Goal: Information Seeking & Learning: Find contact information

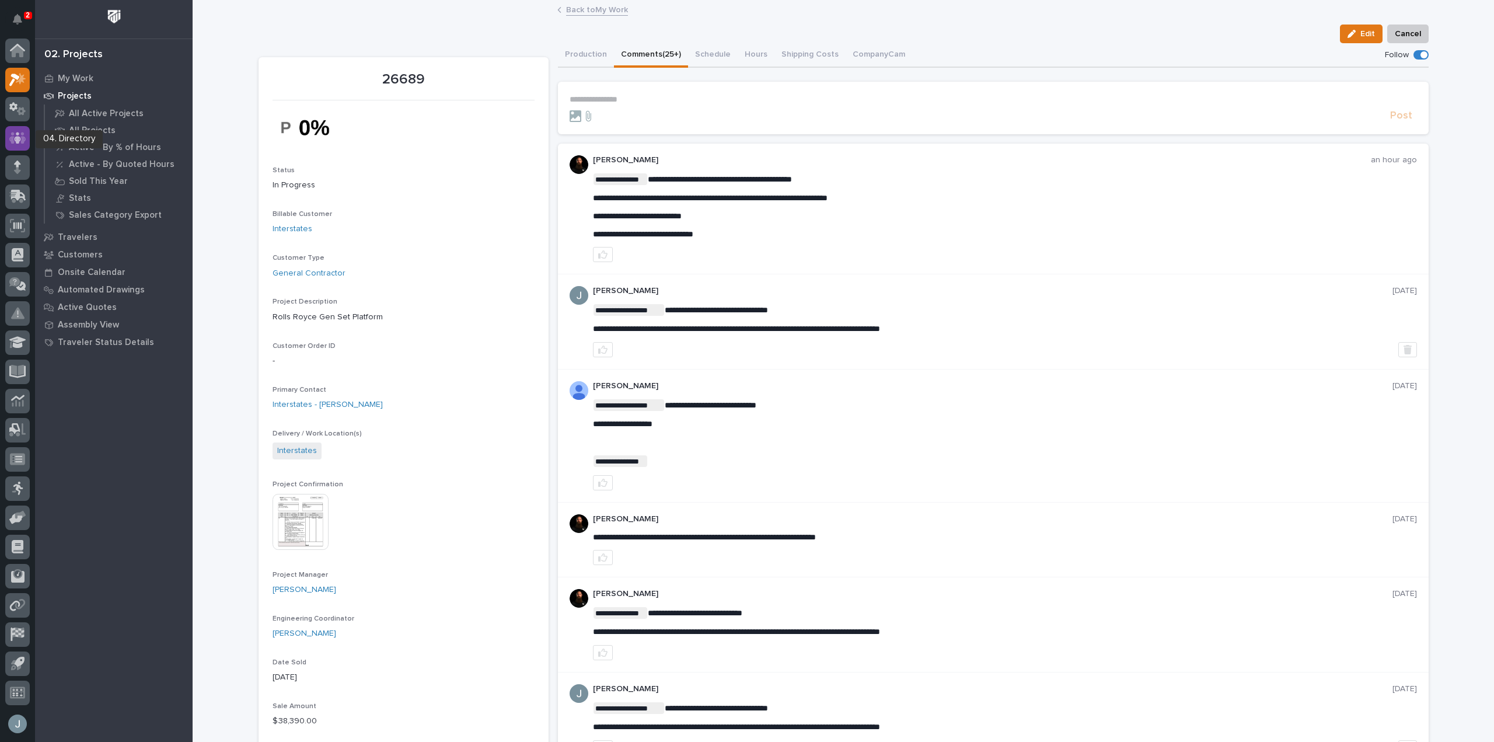
click at [9, 146] on div at bounding box center [17, 138] width 25 height 25
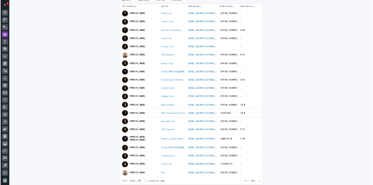
scroll to position [233, 0]
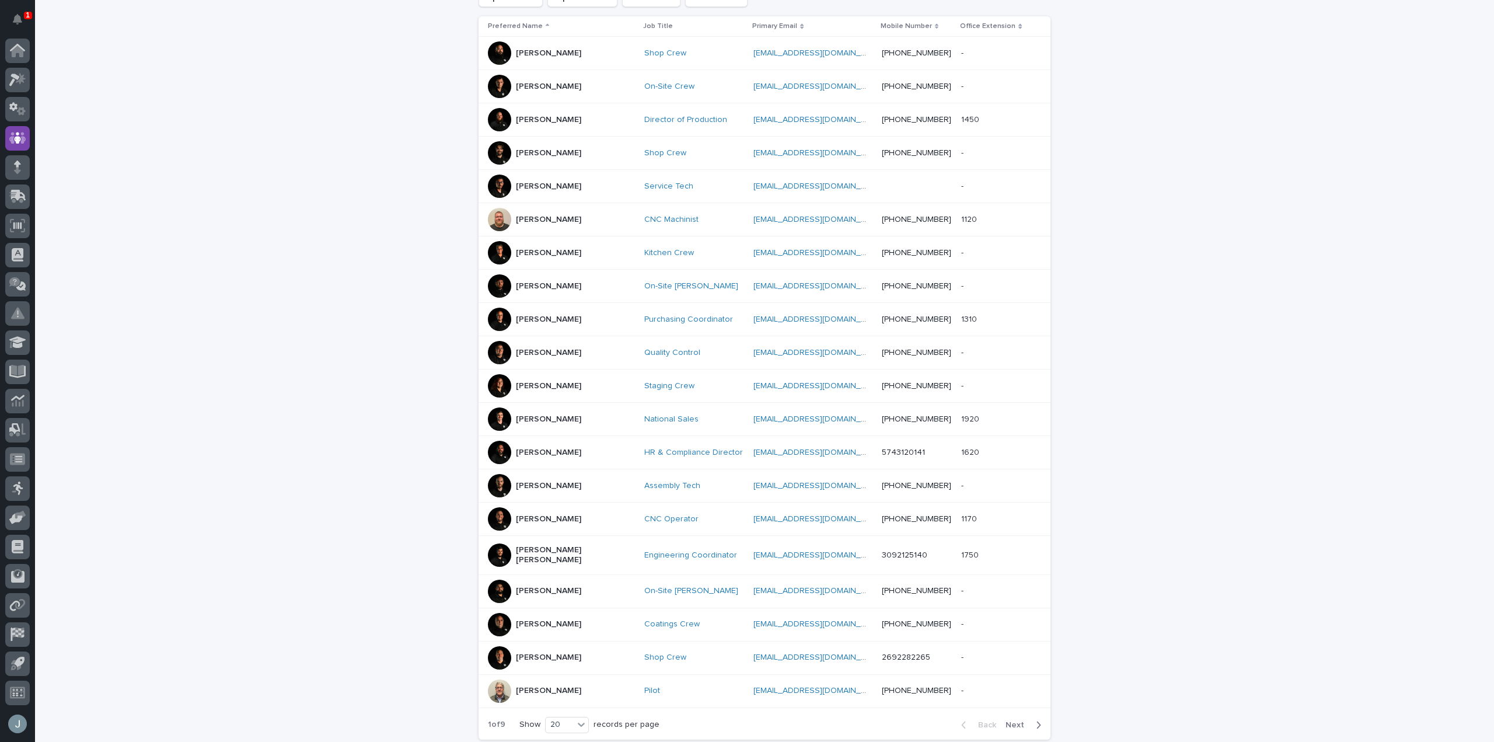
drag, startPoint x: 497, startPoint y: 481, endPoint x: 498, endPoint y: 488, distance: 7.2
click at [498, 488] on div at bounding box center [499, 485] width 23 height 23
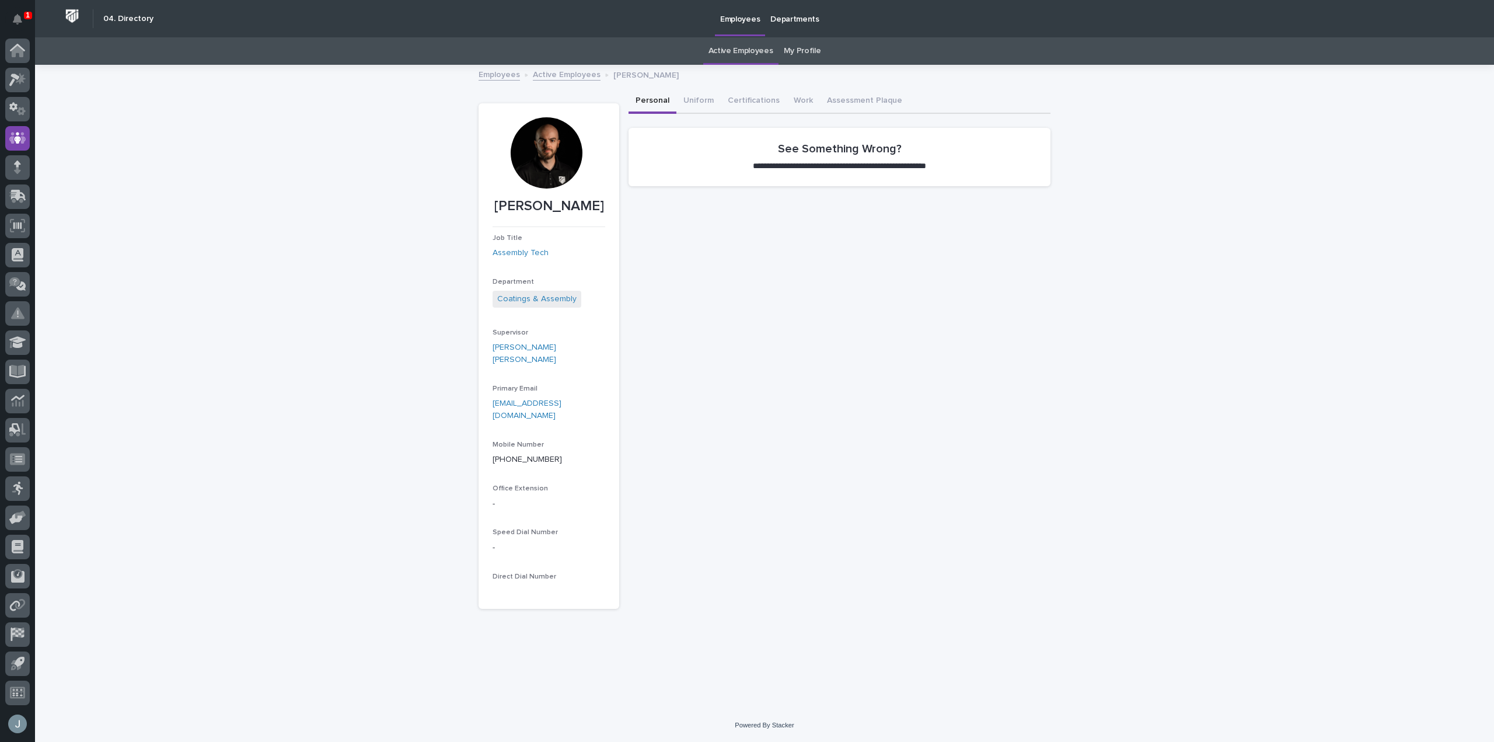
click at [542, 156] on div at bounding box center [546, 152] width 71 height 71
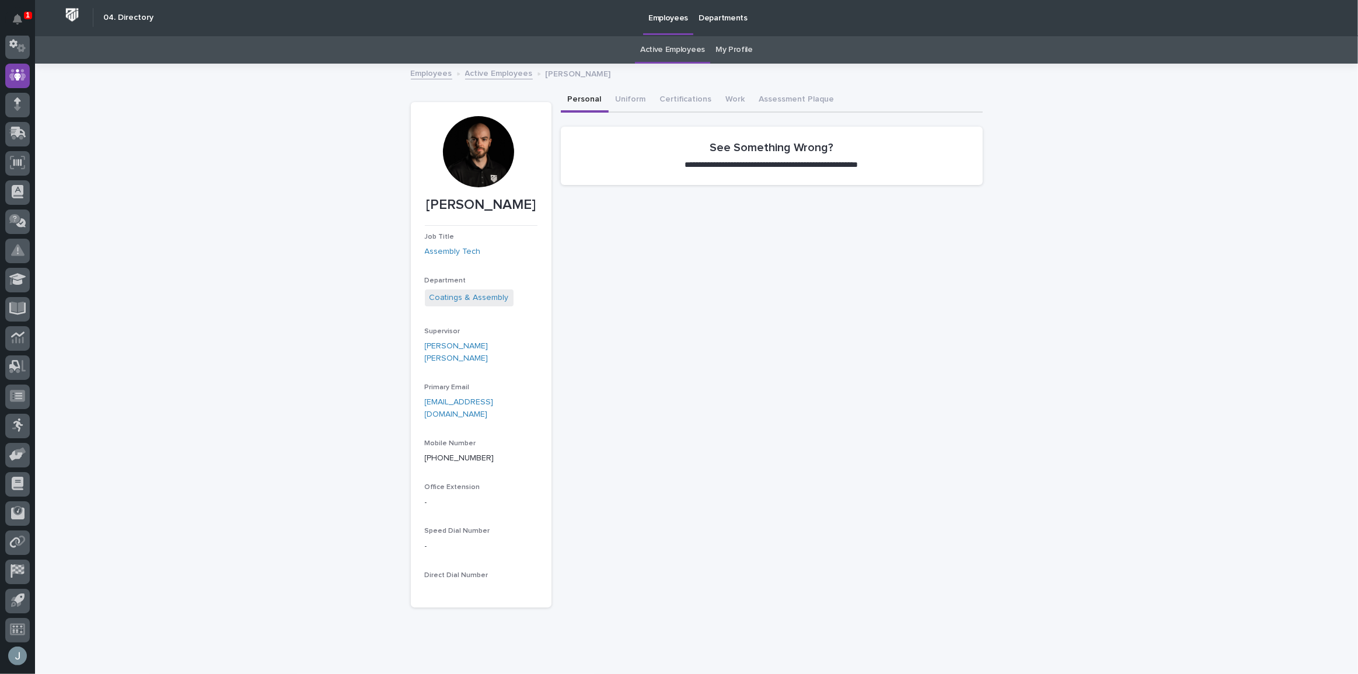
scroll to position [62, 0]
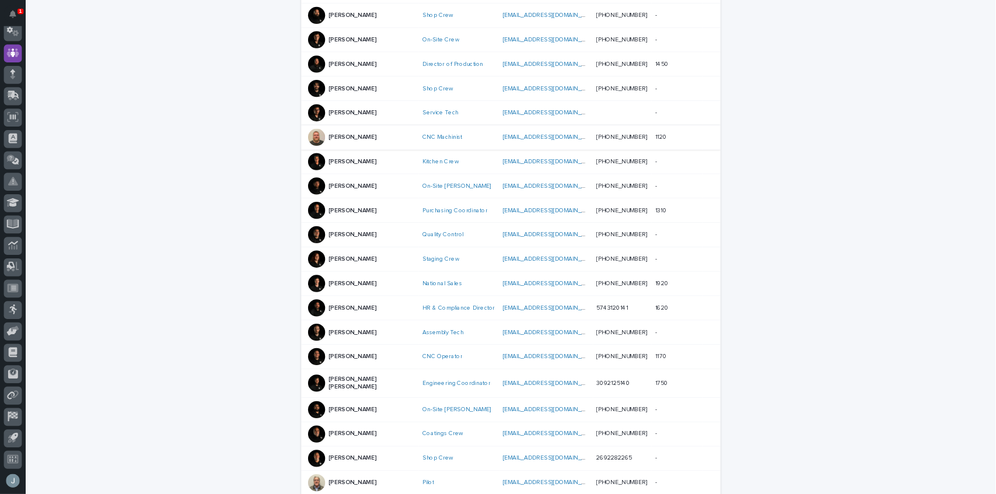
scroll to position [391, 0]
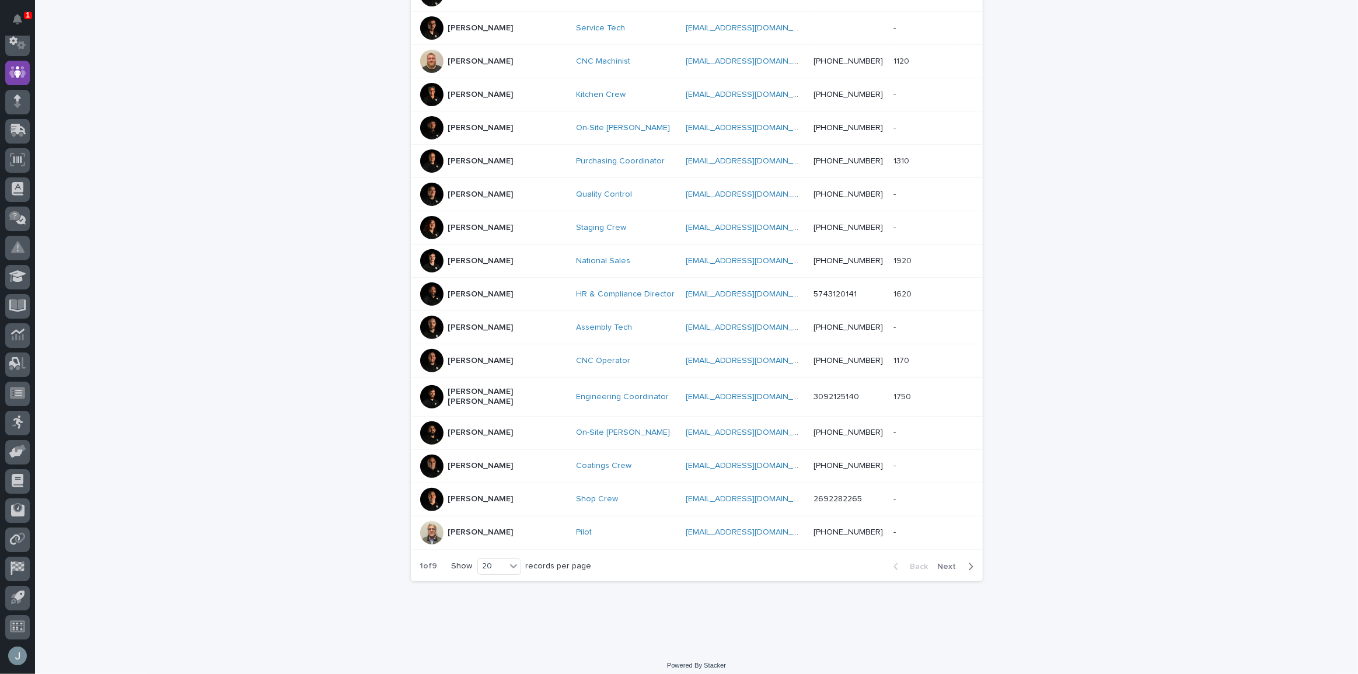
drag, startPoint x: 428, startPoint y: 422, endPoint x: 357, endPoint y: 417, distance: 71.4
click at [357, 417] on div "Loading... Saving… Loading... Saving… 180 Employees People supervisor departmen…" at bounding box center [696, 162] width 1323 height 974
drag, startPoint x: 419, startPoint y: 389, endPoint x: 619, endPoint y: 389, distance: 200.1
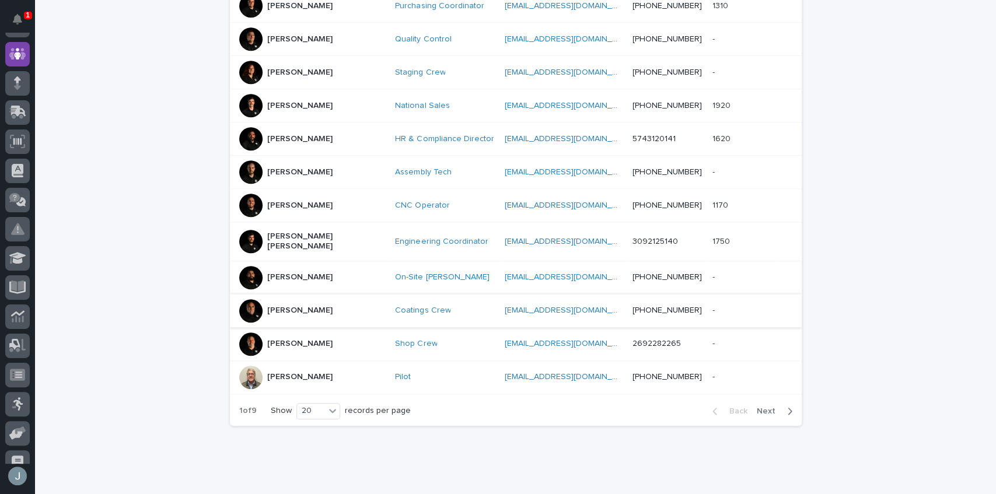
scroll to position [547, 0]
click at [761, 407] on span "Next" at bounding box center [770, 411] width 26 height 8
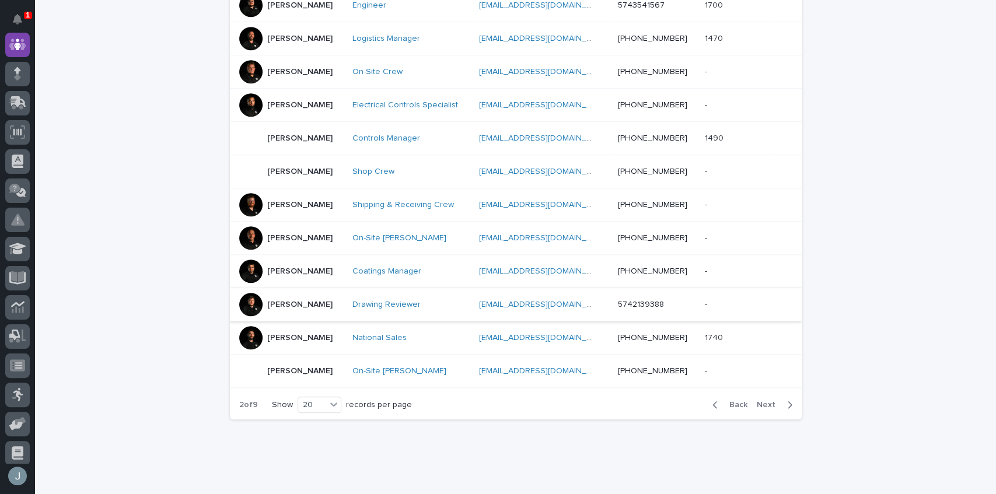
scroll to position [568, 0]
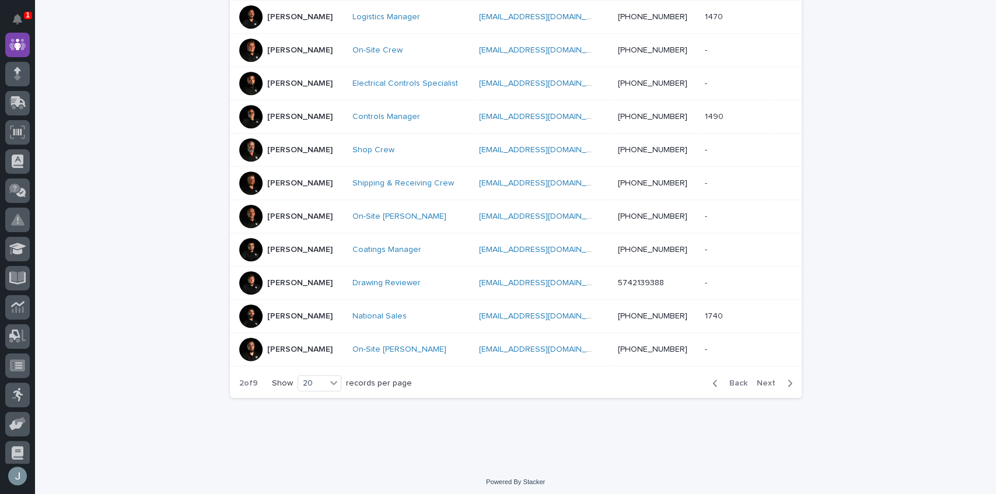
click at [768, 386] on div "Back Next" at bounding box center [752, 383] width 99 height 29
click at [768, 382] on span "Next" at bounding box center [770, 383] width 26 height 8
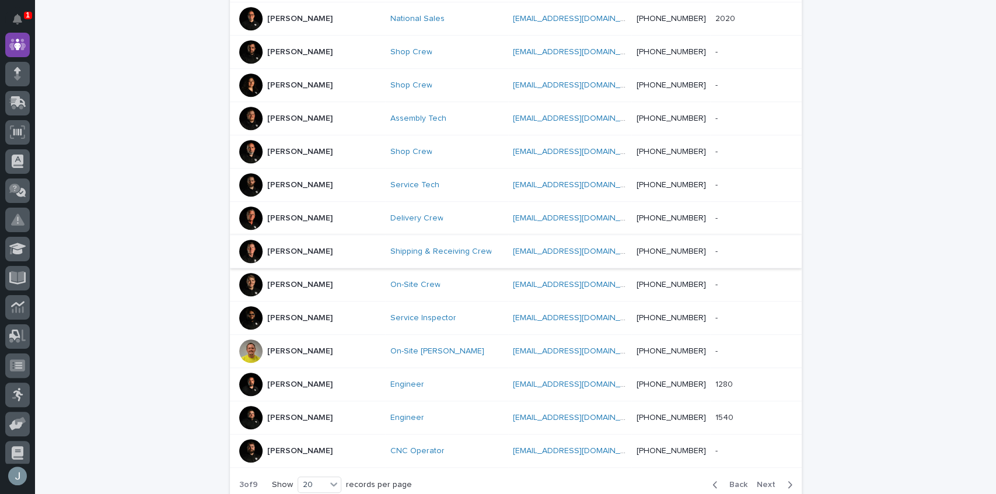
scroll to position [491, 0]
drag, startPoint x: 251, startPoint y: 68, endPoint x: 164, endPoint y: 53, distance: 88.4
click at [164, 53] on div "Loading... Saving… Loading... Saving… 180 Employees People supervisor departmen…" at bounding box center [515, 72] width 961 height 994
drag, startPoint x: 273, startPoint y: 69, endPoint x: 398, endPoint y: 64, distance: 125.0
drag, startPoint x: 398, startPoint y: 64, endPoint x: 365, endPoint y: 69, distance: 33.1
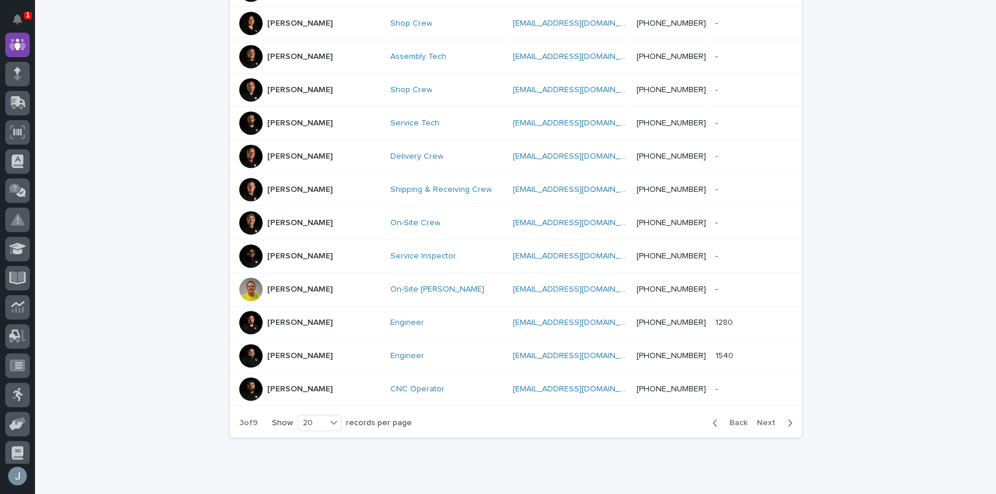
scroll to position [580, 0]
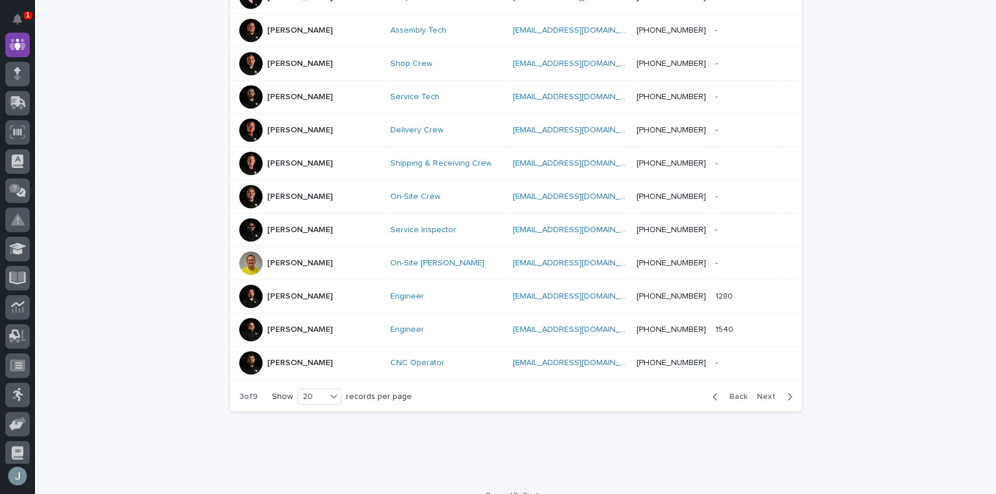
click at [770, 393] on span "Next" at bounding box center [770, 397] width 26 height 8
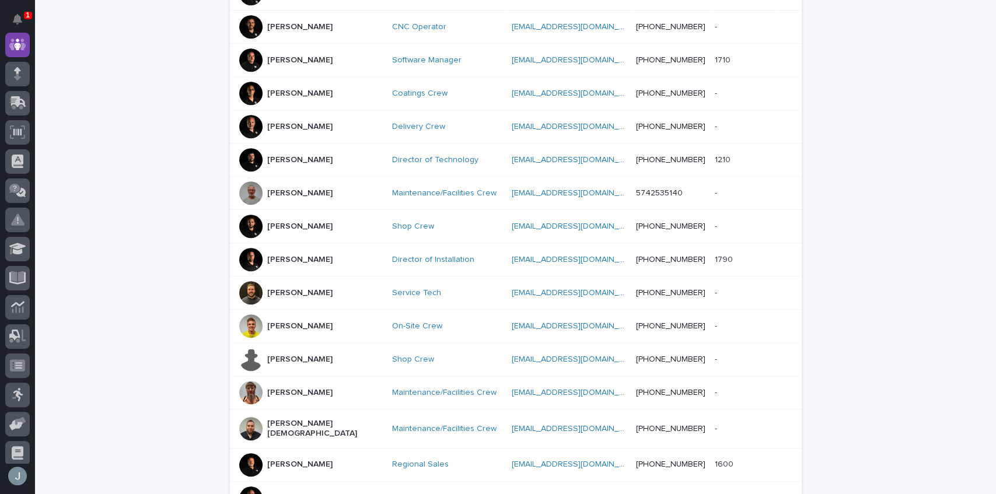
scroll to position [568, 0]
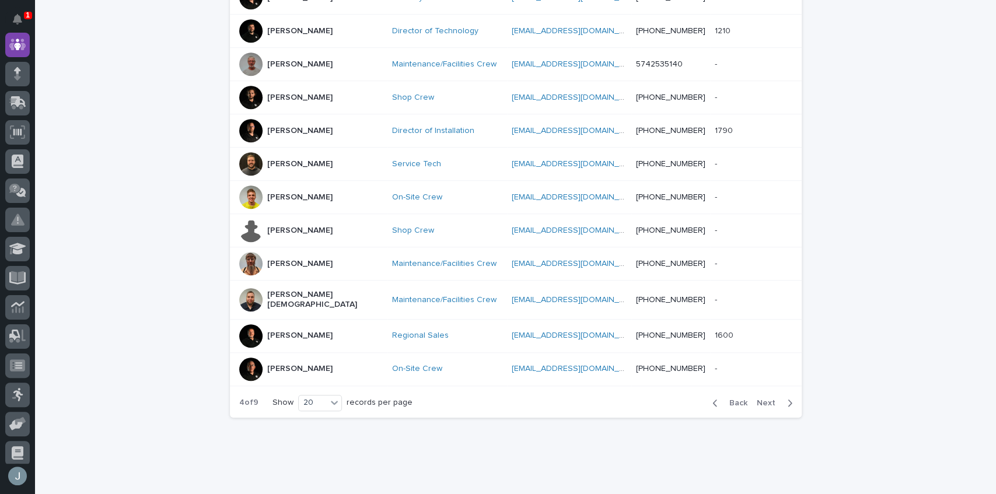
click at [769, 399] on span "Next" at bounding box center [770, 403] width 26 height 8
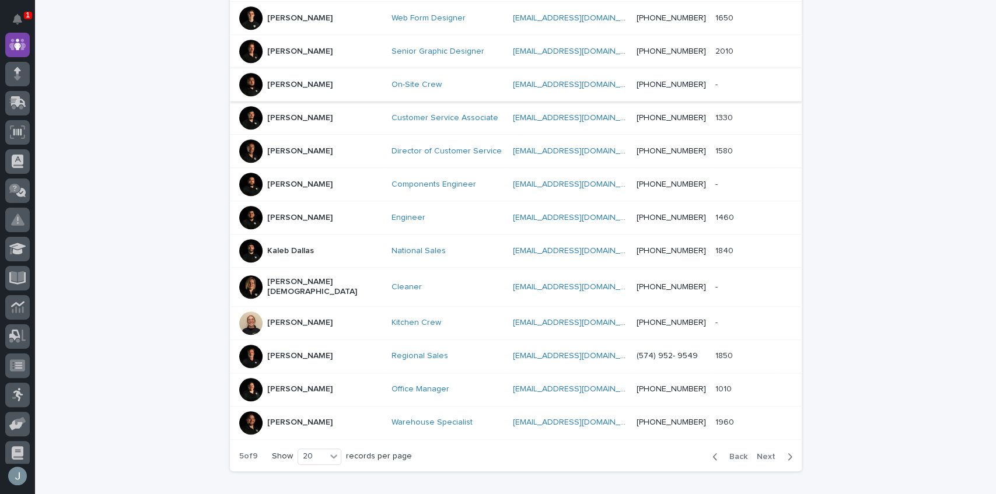
scroll to position [568, 0]
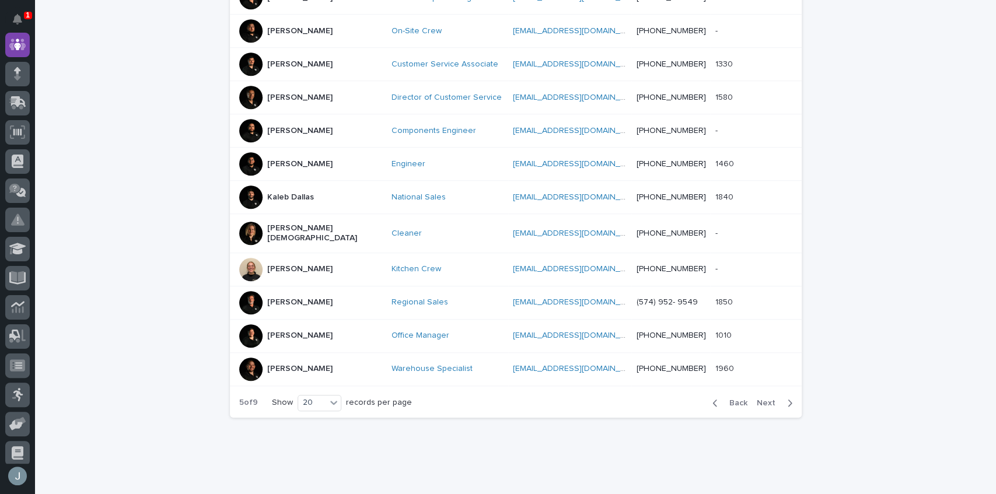
click at [767, 399] on span "Next" at bounding box center [770, 403] width 26 height 8
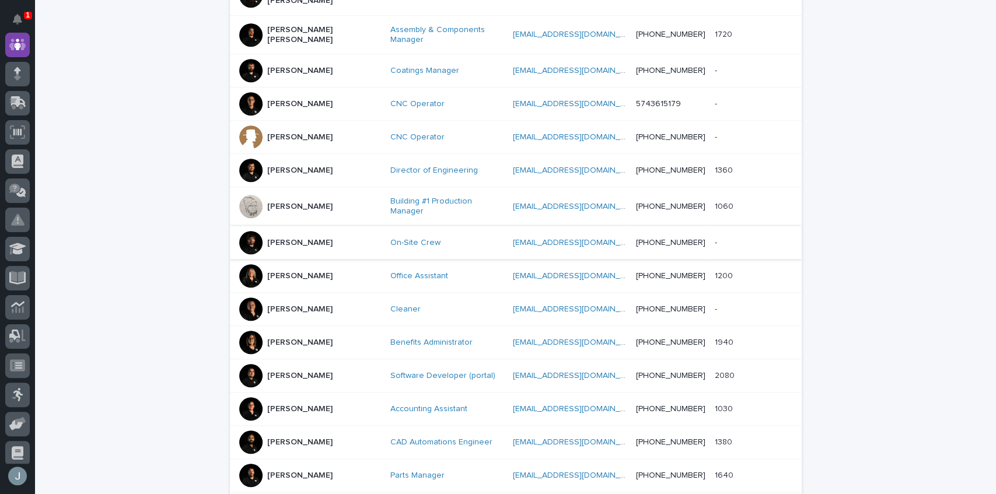
scroll to position [580, 0]
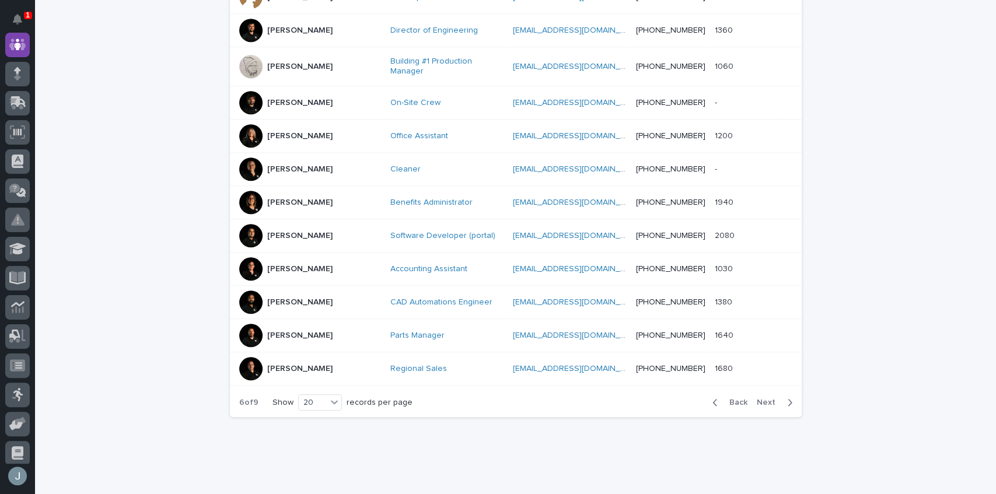
click at [760, 388] on div "Back Next" at bounding box center [752, 402] width 99 height 29
click at [763, 399] on span "Next" at bounding box center [770, 403] width 26 height 8
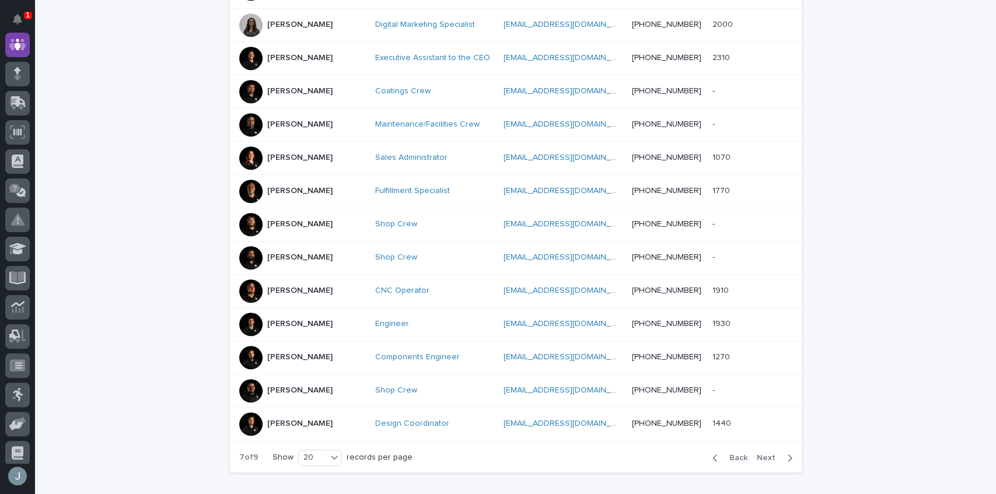
scroll to position [574, 0]
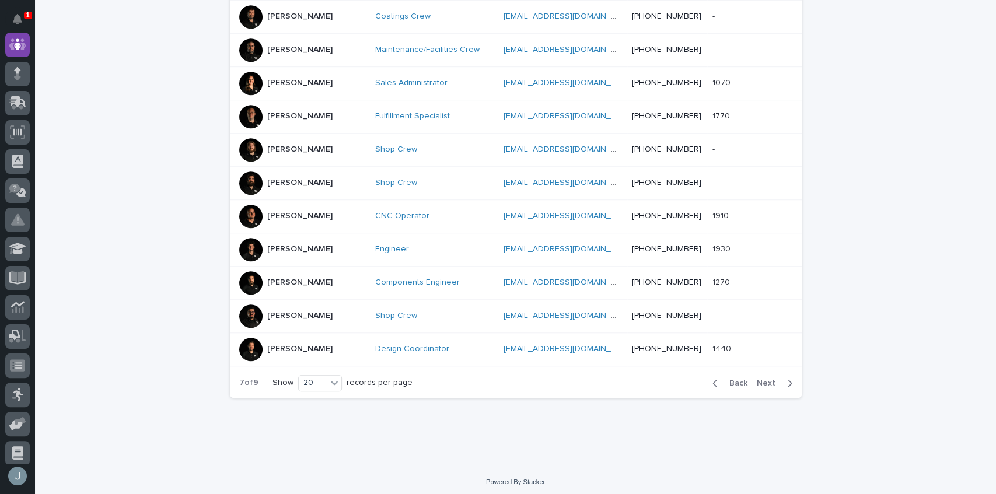
click at [762, 379] on span "Next" at bounding box center [770, 383] width 26 height 8
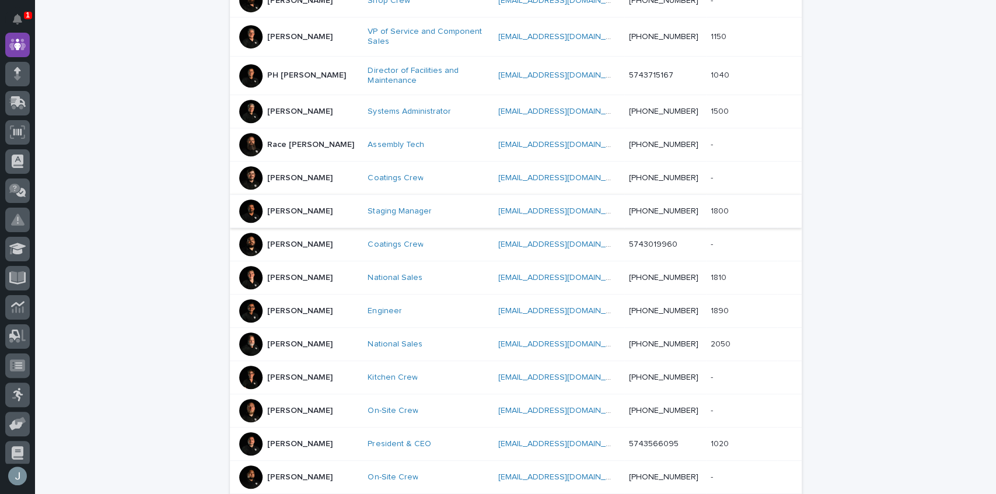
scroll to position [580, 0]
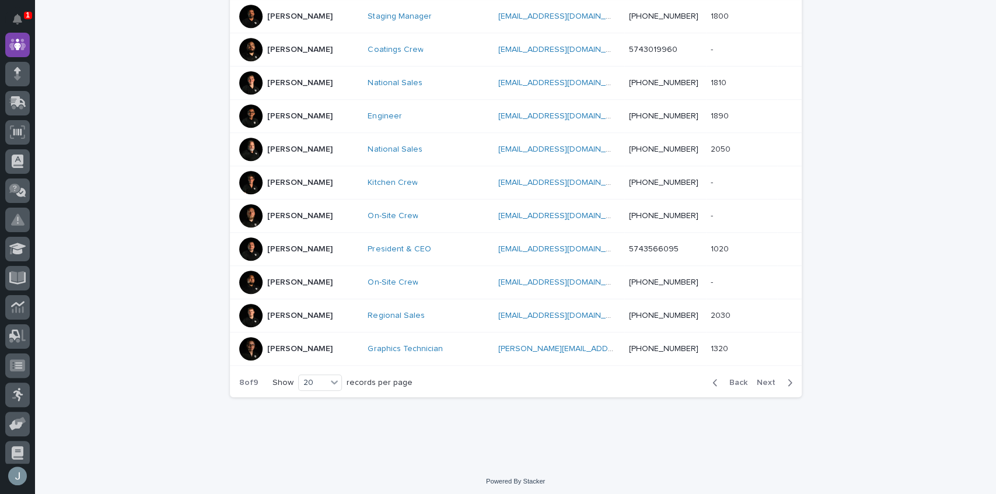
click at [760, 382] on span "Next" at bounding box center [770, 383] width 26 height 8
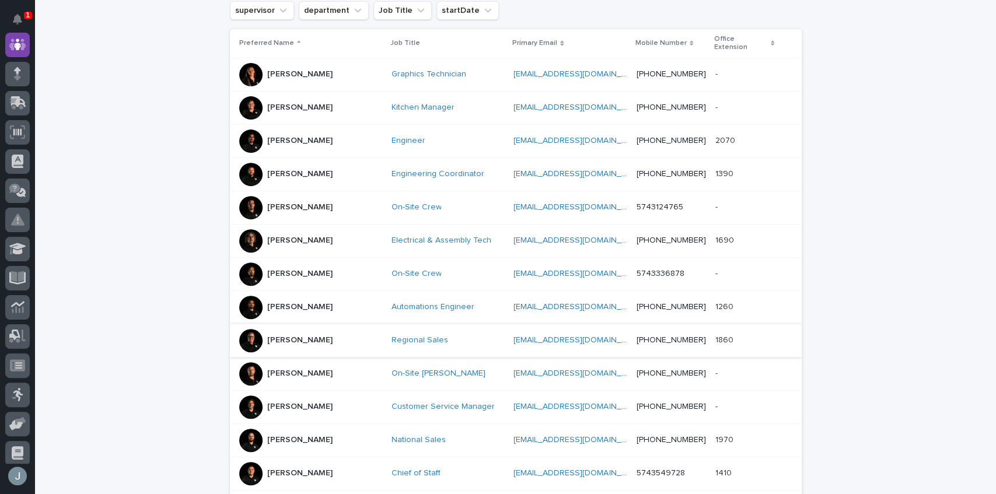
scroll to position [219, 0]
click at [250, 64] on div at bounding box center [250, 75] width 23 height 23
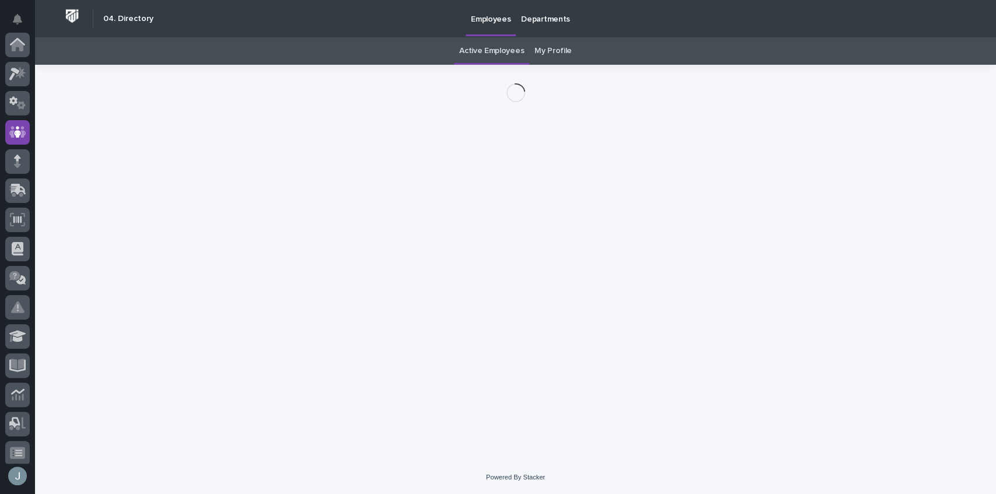
scroll to position [88, 0]
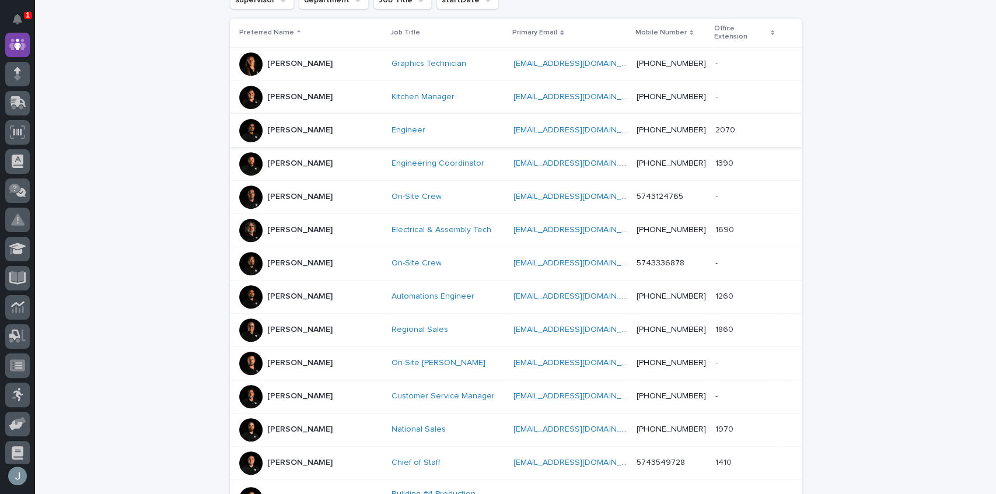
scroll to position [231, 0]
click at [250, 258] on div at bounding box center [250, 262] width 23 height 23
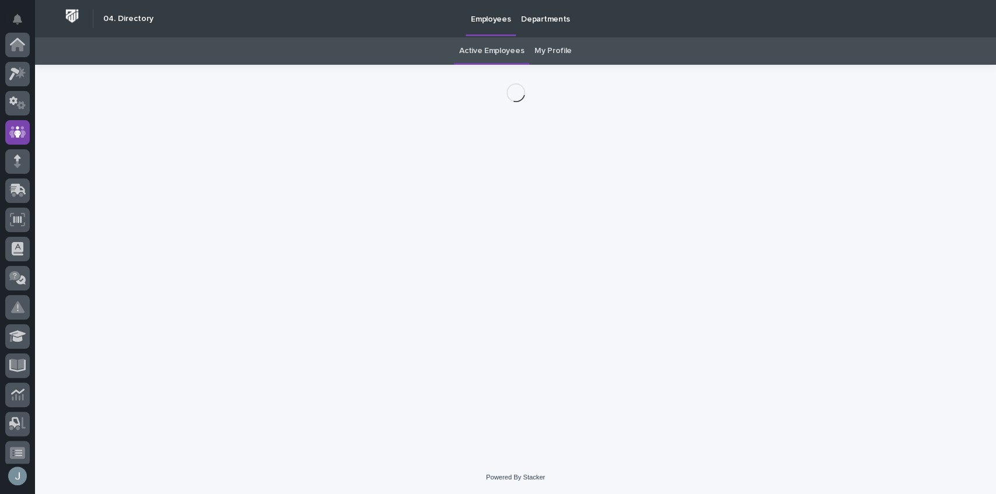
scroll to position [88, 0]
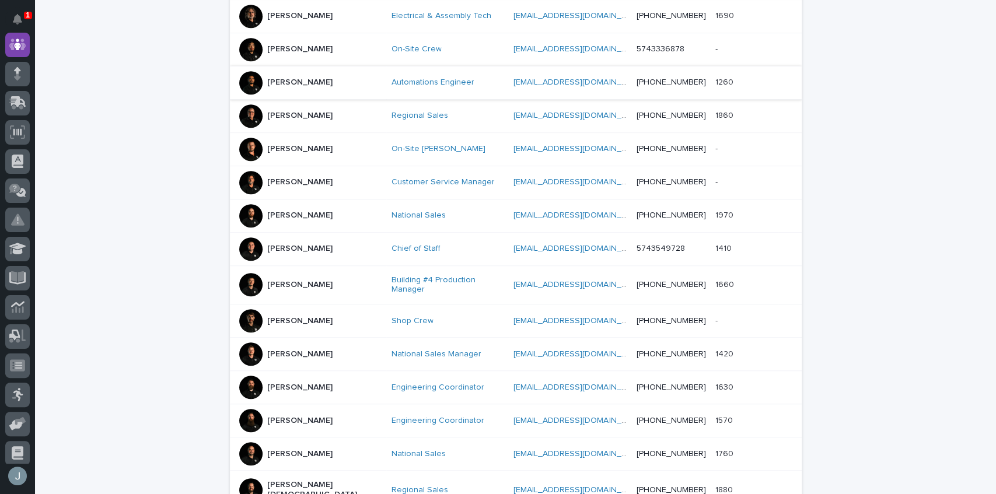
scroll to position [464, 0]
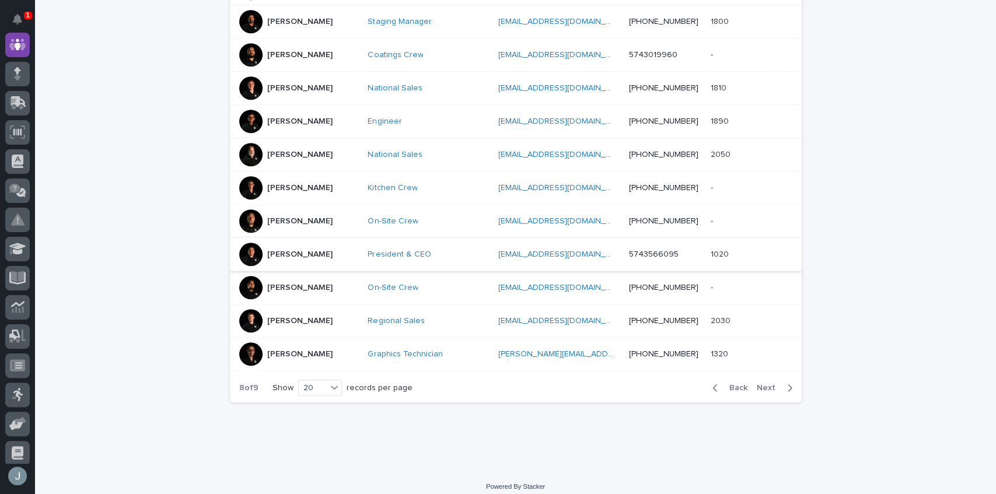
scroll to position [580, 0]
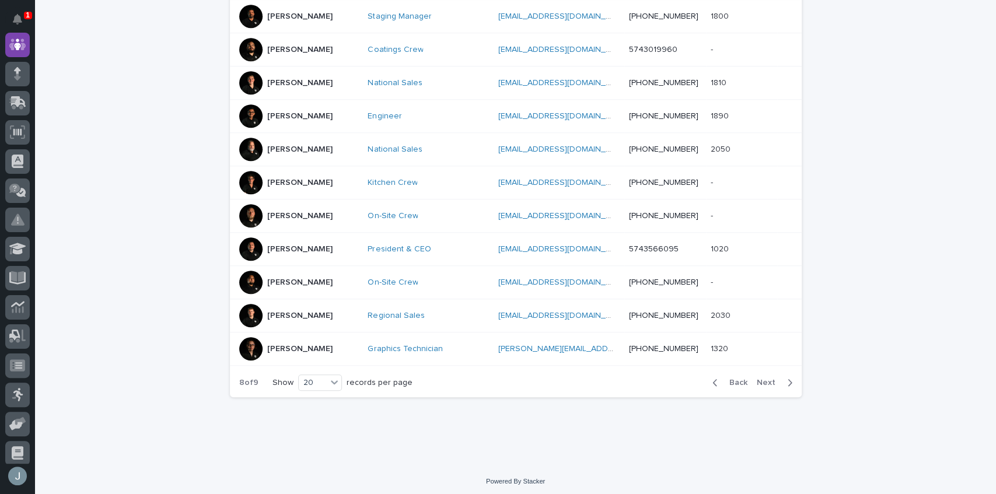
click at [739, 384] on button "Back" at bounding box center [727, 383] width 49 height 11
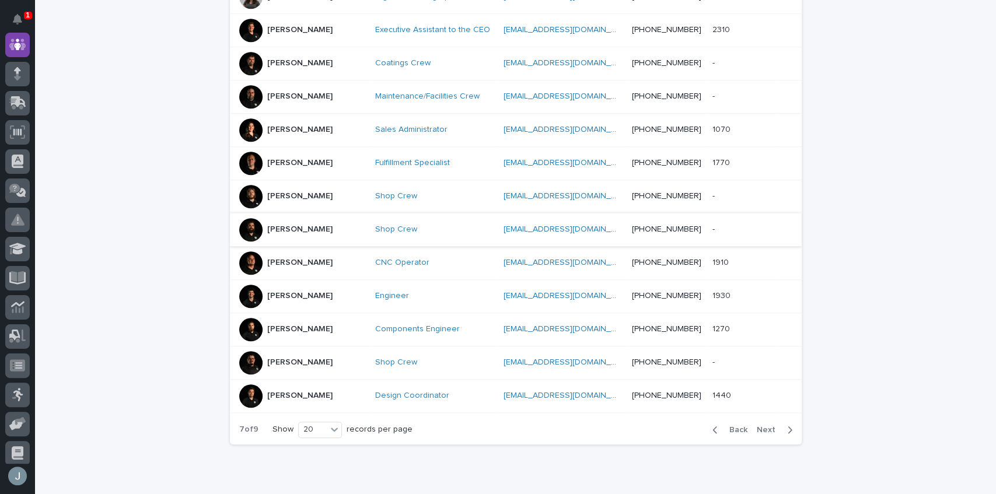
scroll to position [528, 0]
click at [735, 425] on span "Back" at bounding box center [734, 429] width 25 height 8
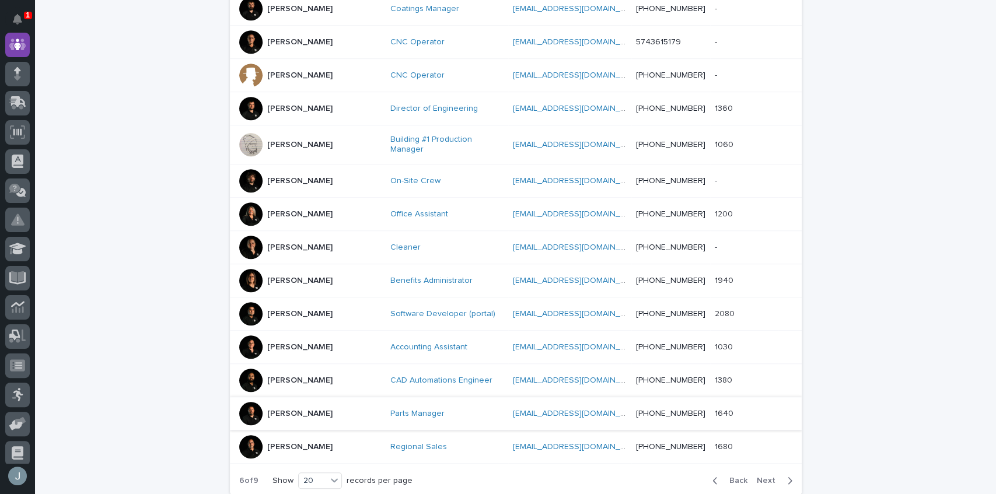
scroll to position [490, 0]
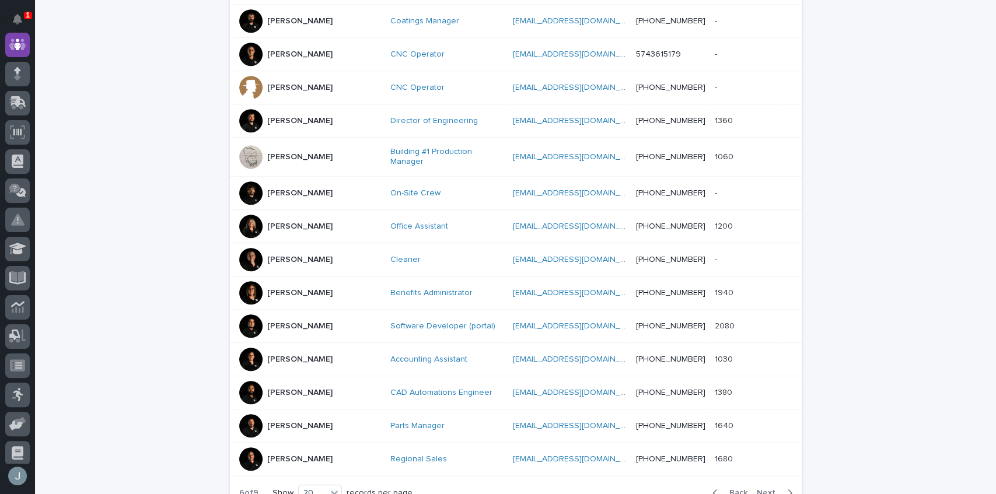
click at [285, 421] on p "Marc Rader" at bounding box center [299, 426] width 65 height 10
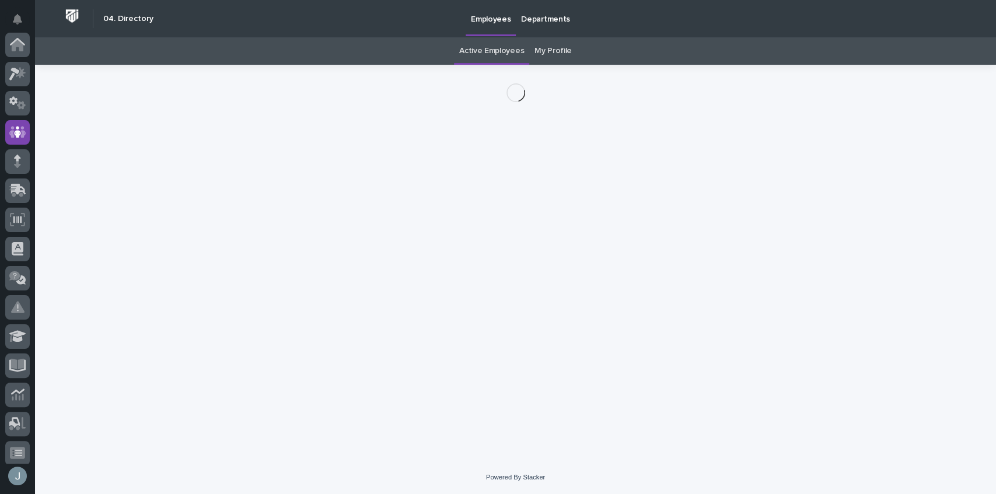
scroll to position [88, 0]
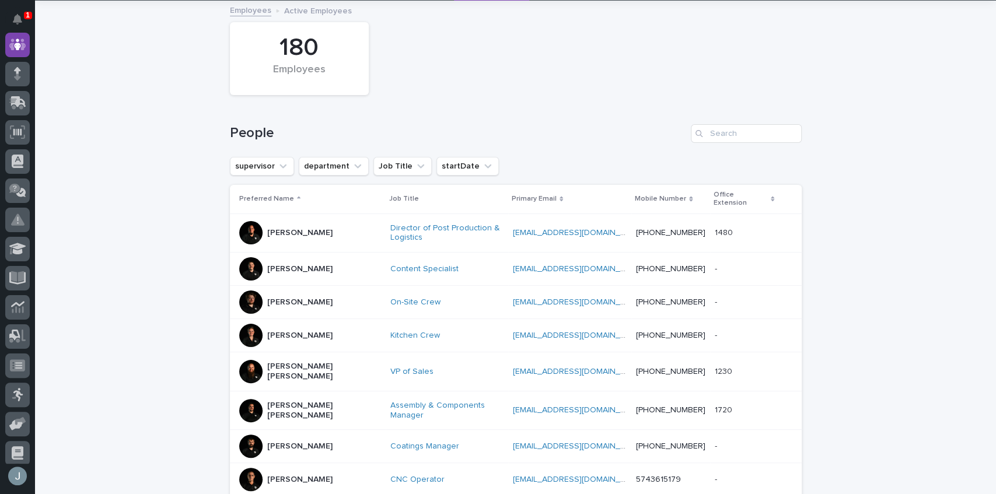
scroll to position [76, 0]
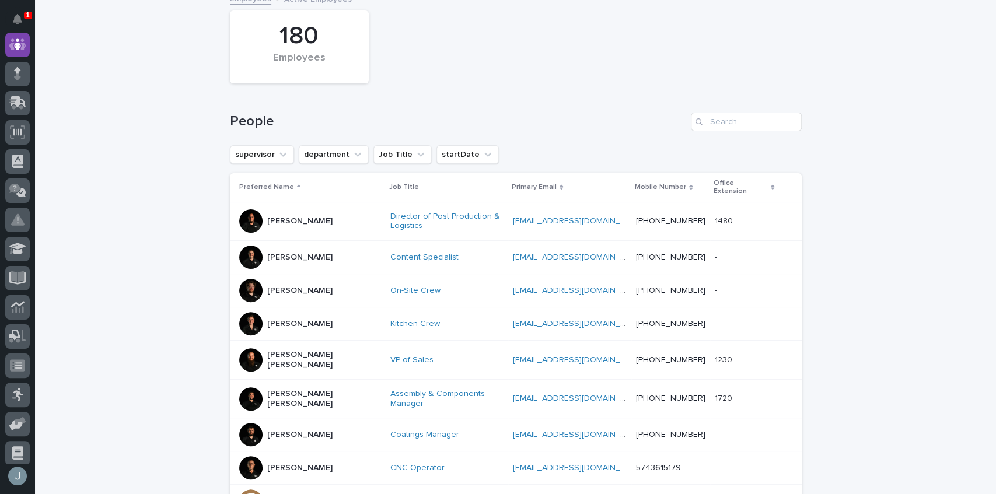
click at [317, 314] on div "Kristy Yoder" at bounding box center [310, 323] width 142 height 23
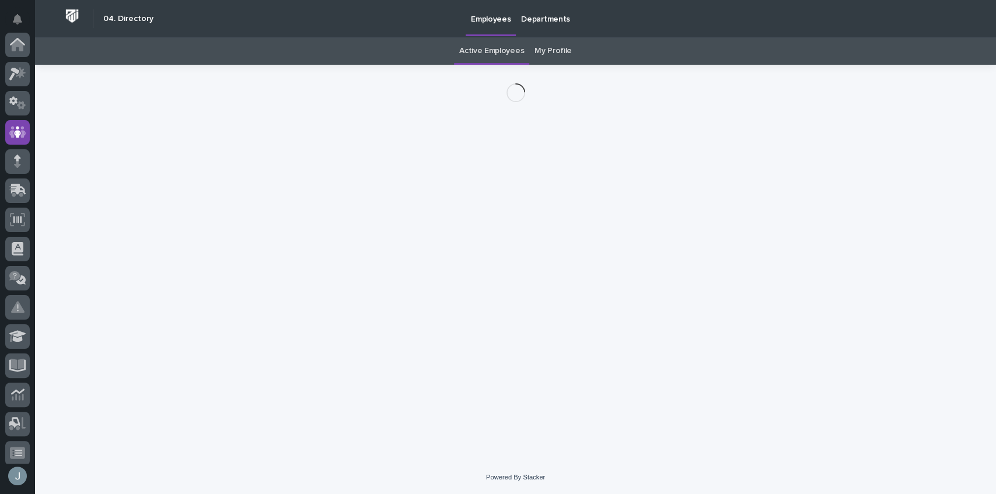
scroll to position [88, 0]
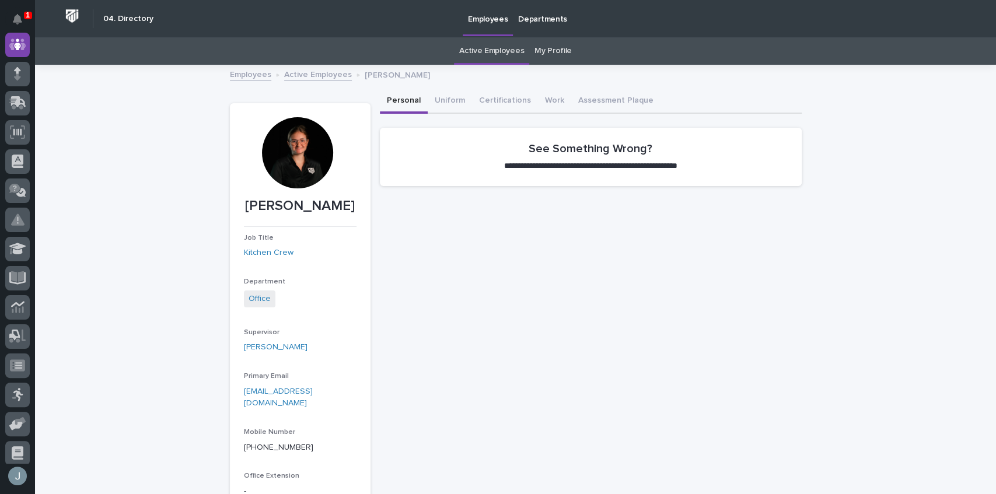
click at [298, 151] on div at bounding box center [297, 152] width 71 height 71
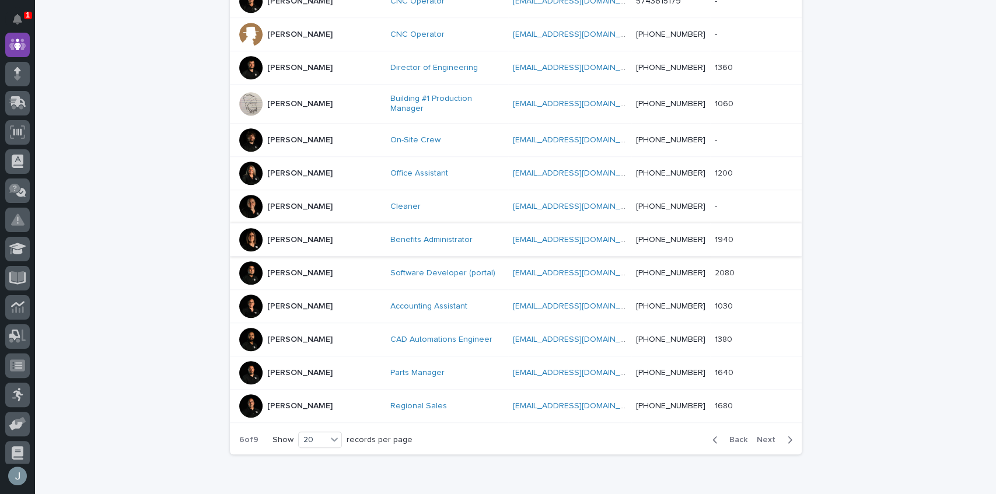
scroll to position [543, 0]
click at [735, 436] on span "Back" at bounding box center [734, 440] width 25 height 8
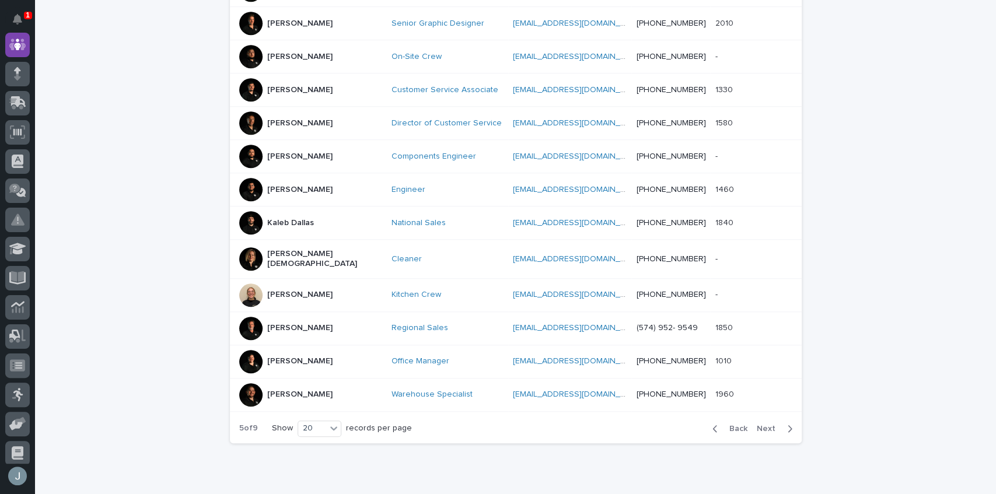
scroll to position [537, 0]
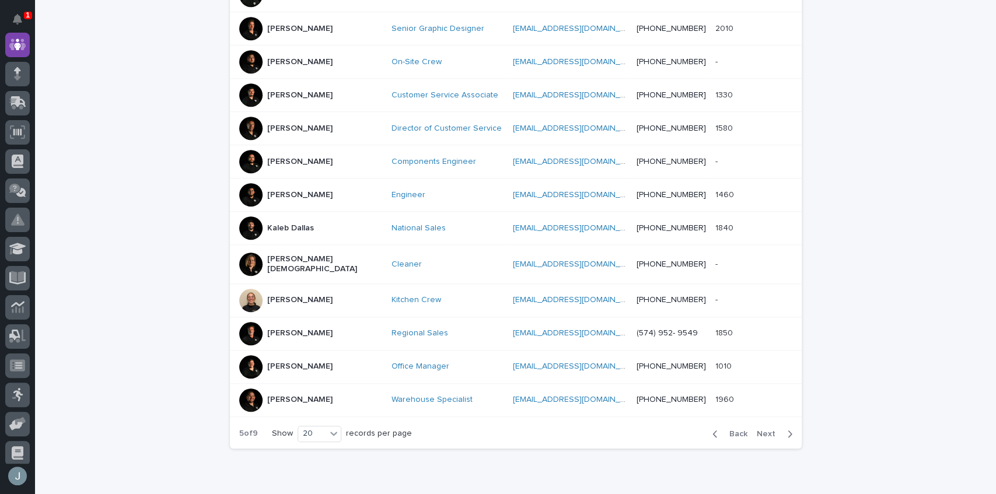
click at [256, 289] on div at bounding box center [250, 300] width 23 height 23
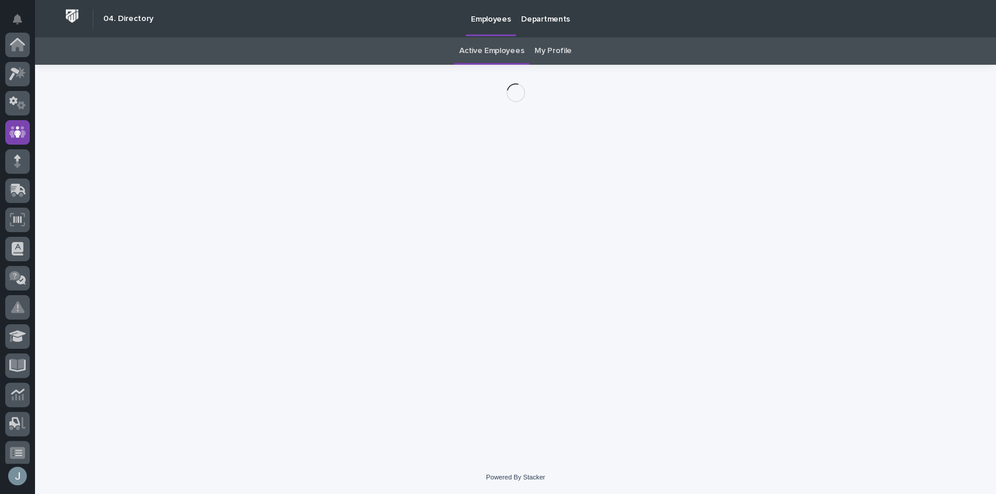
scroll to position [88, 0]
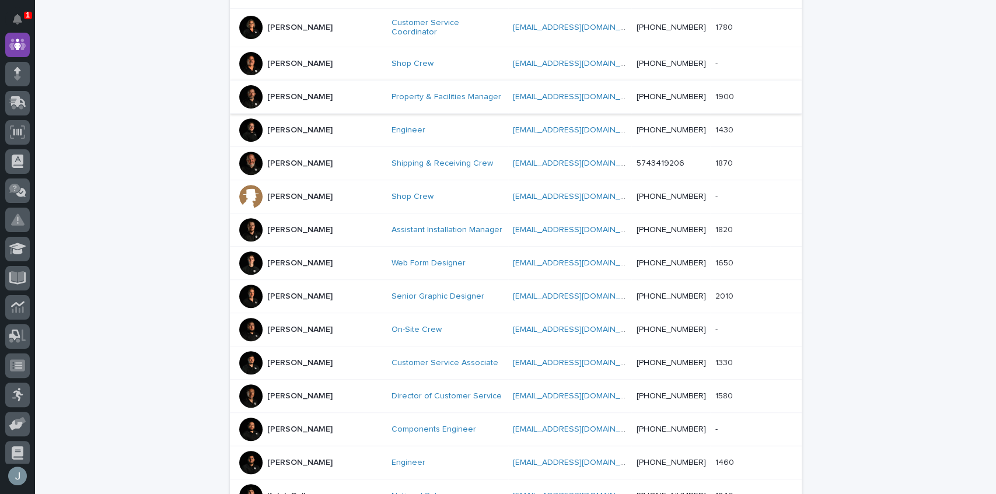
scroll to position [270, 0]
click at [245, 317] on div at bounding box center [250, 328] width 23 height 23
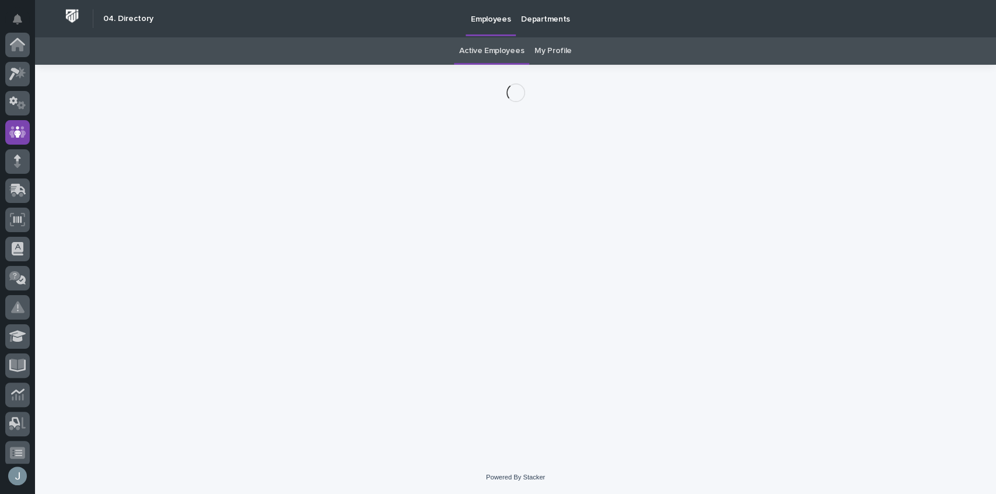
scroll to position [88, 0]
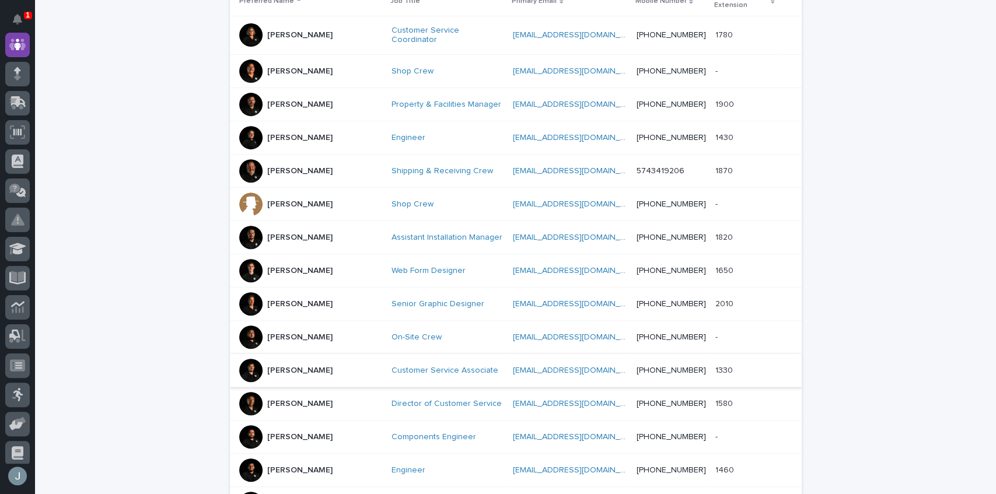
scroll to position [270, 0]
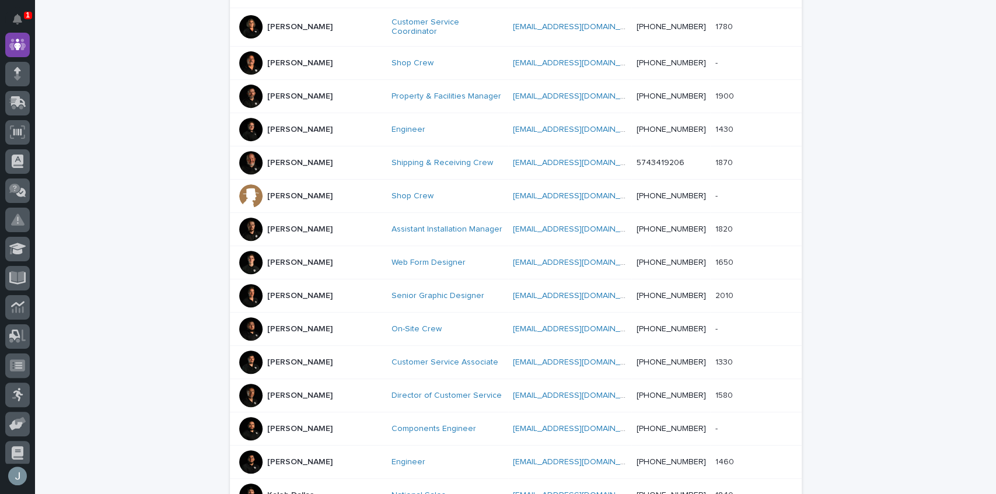
click at [254, 450] on div at bounding box center [250, 461] width 23 height 23
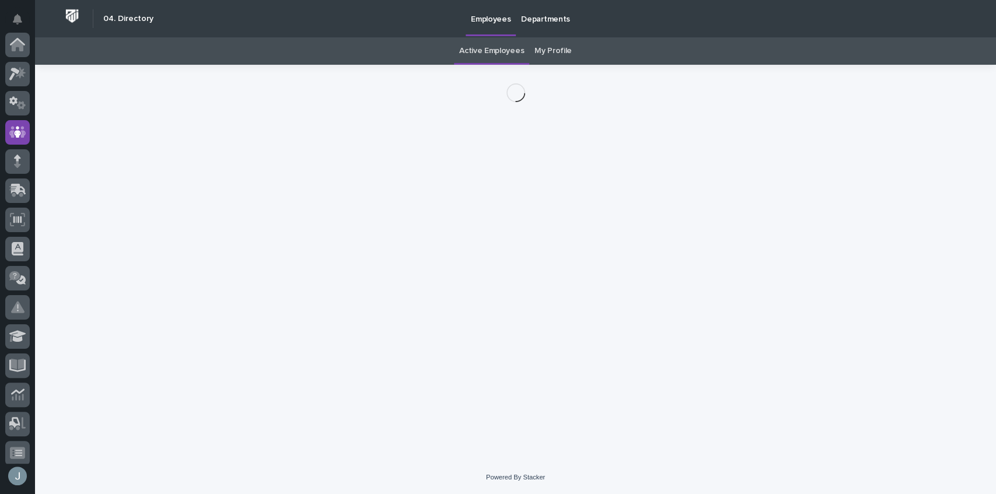
scroll to position [88, 0]
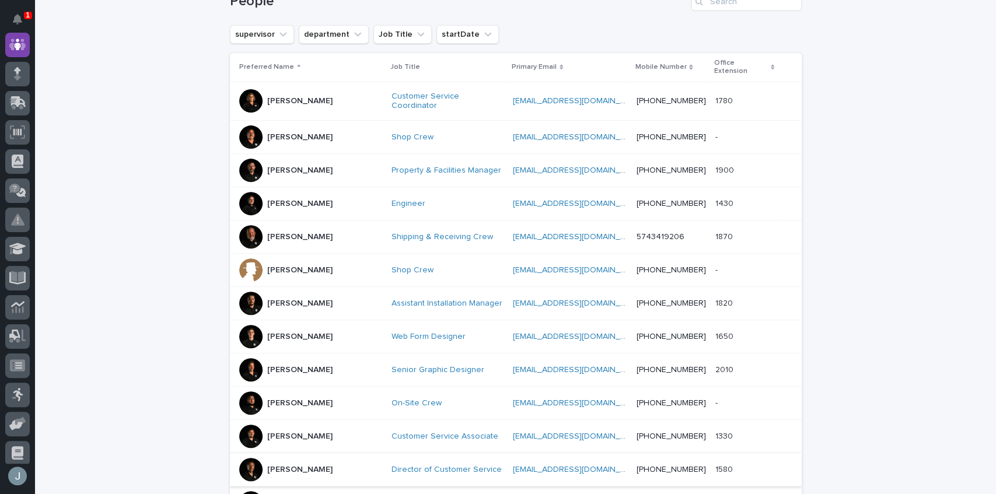
scroll to position [258, 0]
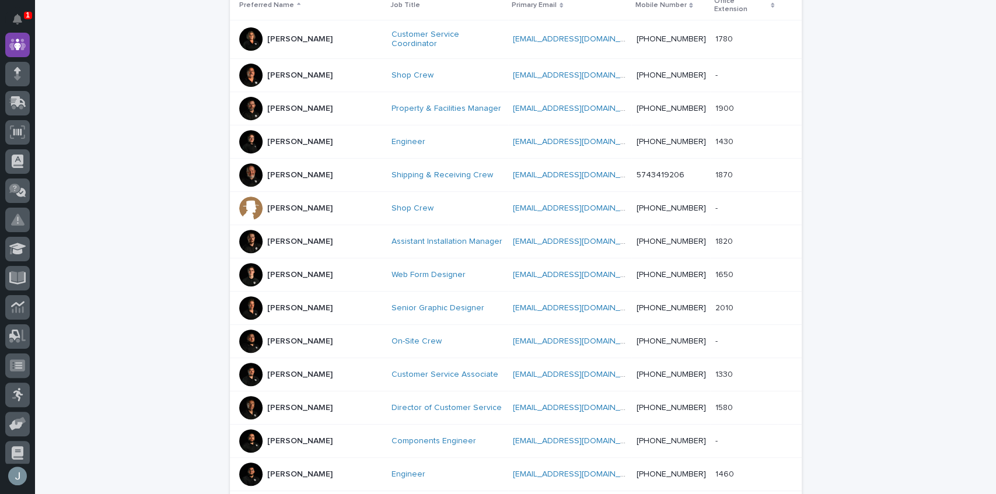
click at [257, 429] on div at bounding box center [250, 440] width 23 height 23
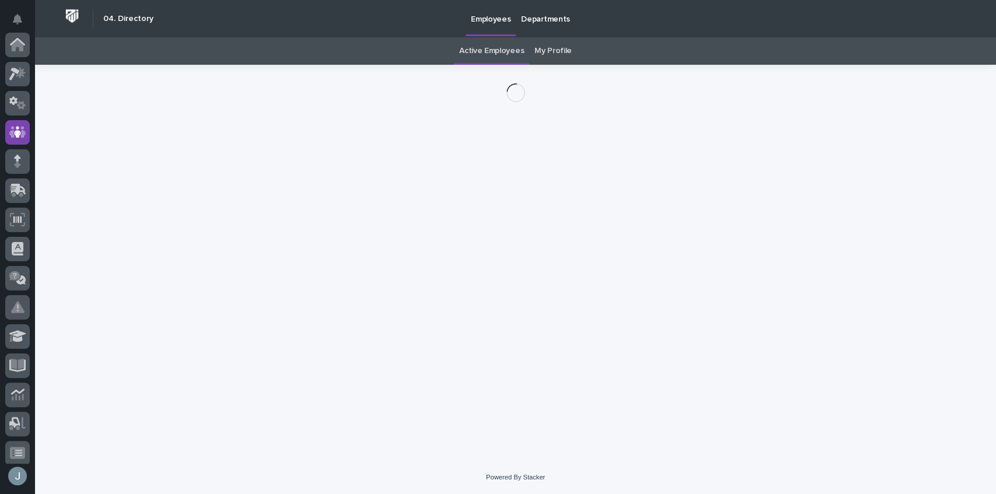
scroll to position [88, 0]
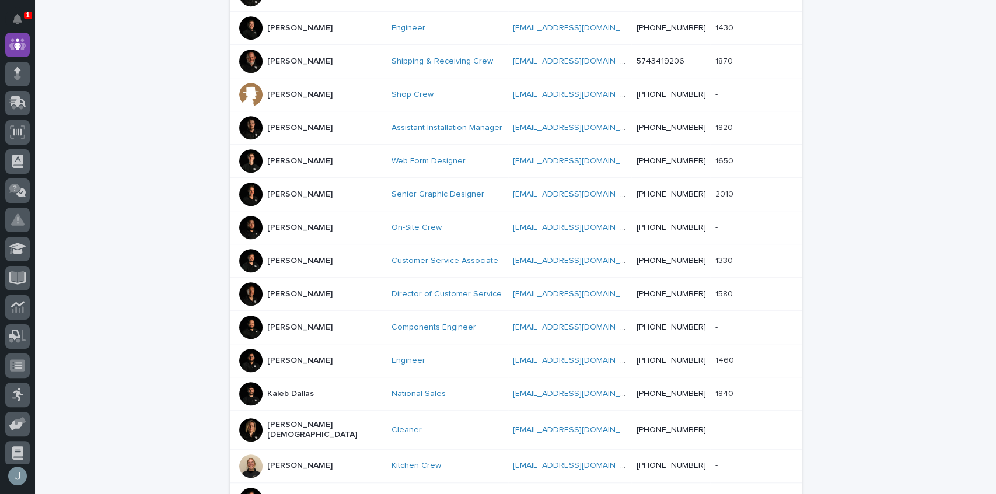
scroll to position [387, 0]
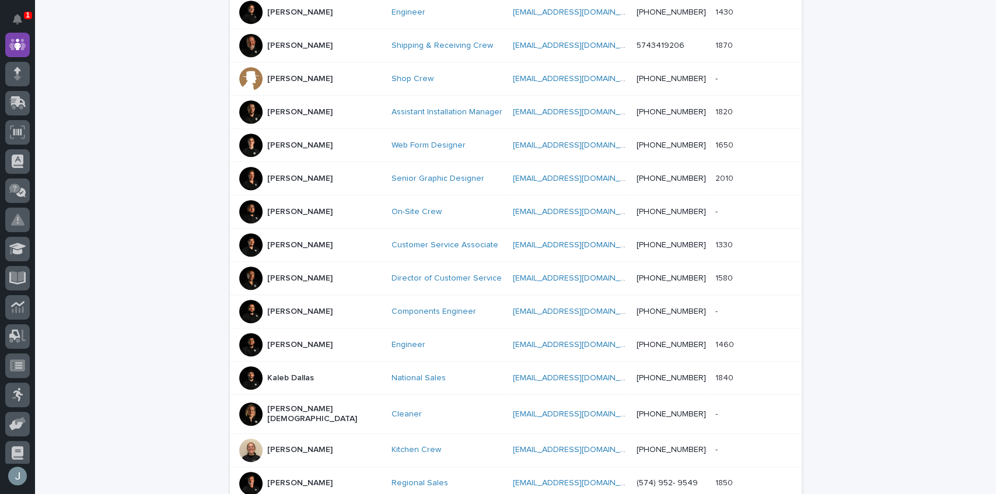
click at [247, 366] on div at bounding box center [250, 377] width 23 height 23
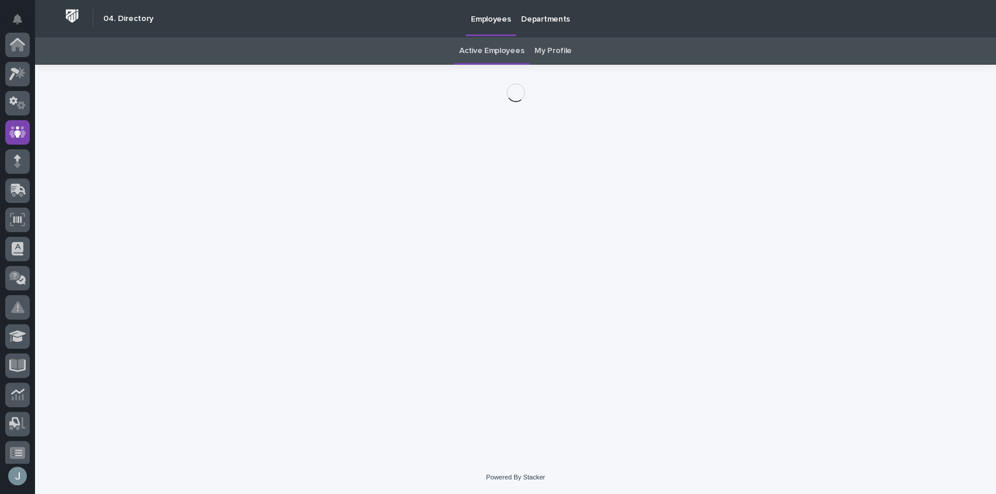
scroll to position [88, 0]
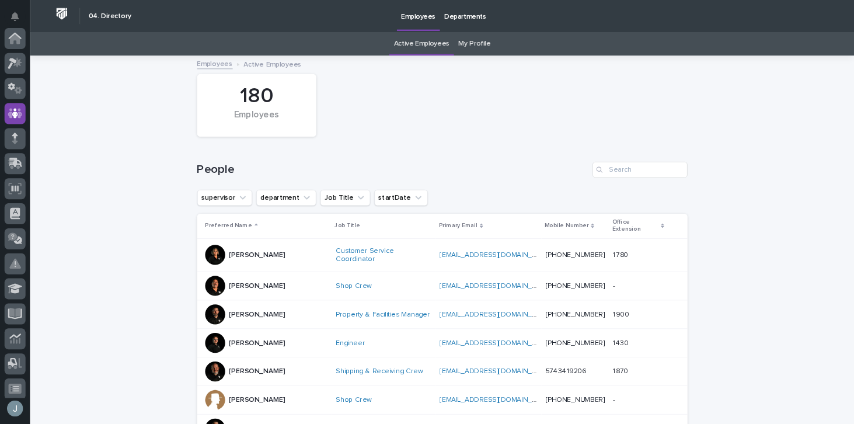
scroll to position [37, 0]
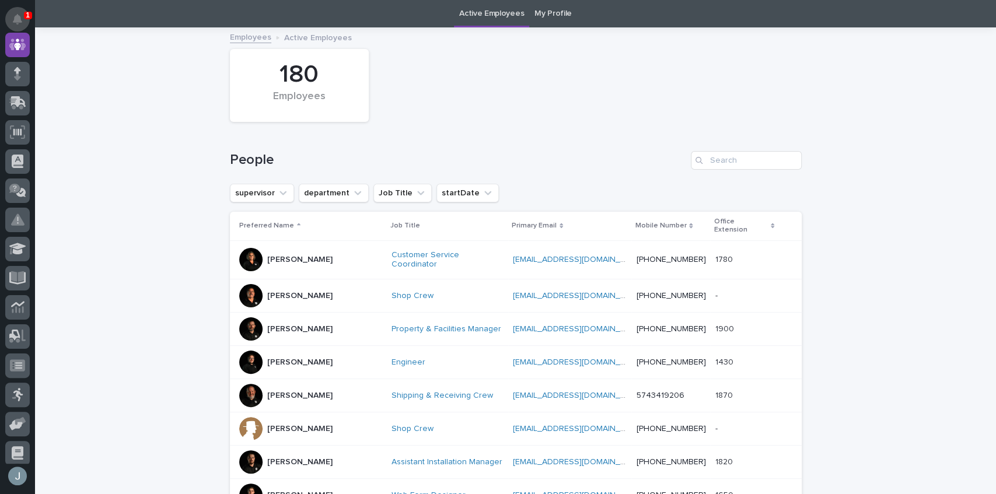
click at [22, 17] on icon "Notifications" at bounding box center [17, 19] width 9 height 11
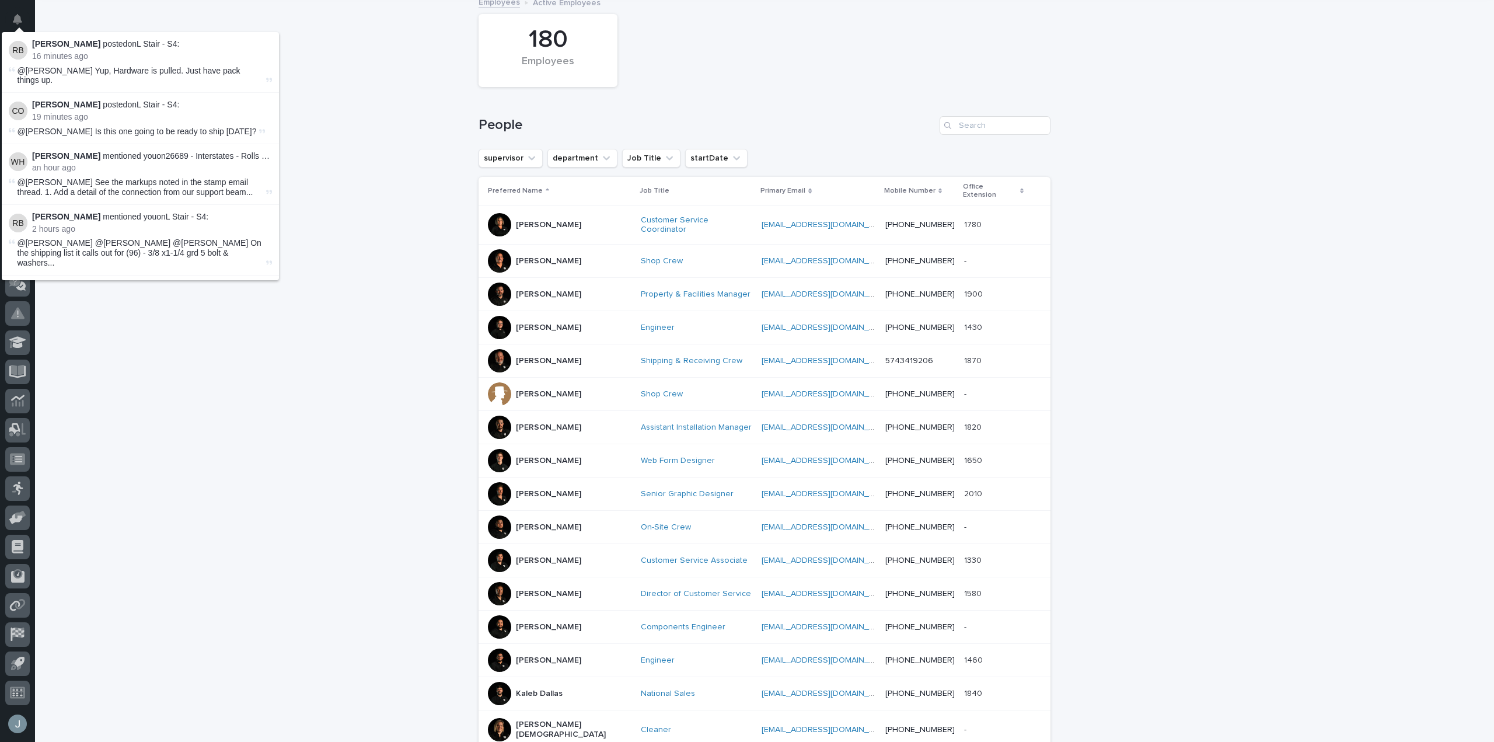
scroll to position [77, 0]
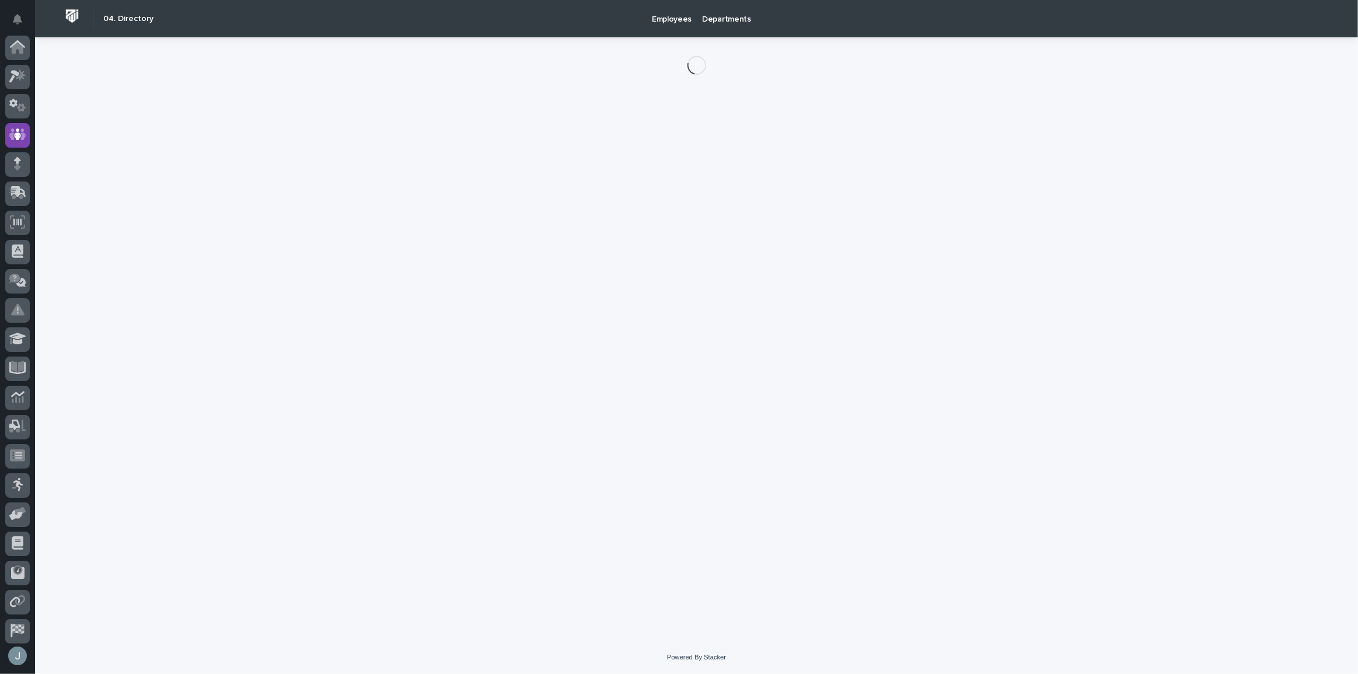
scroll to position [62, 0]
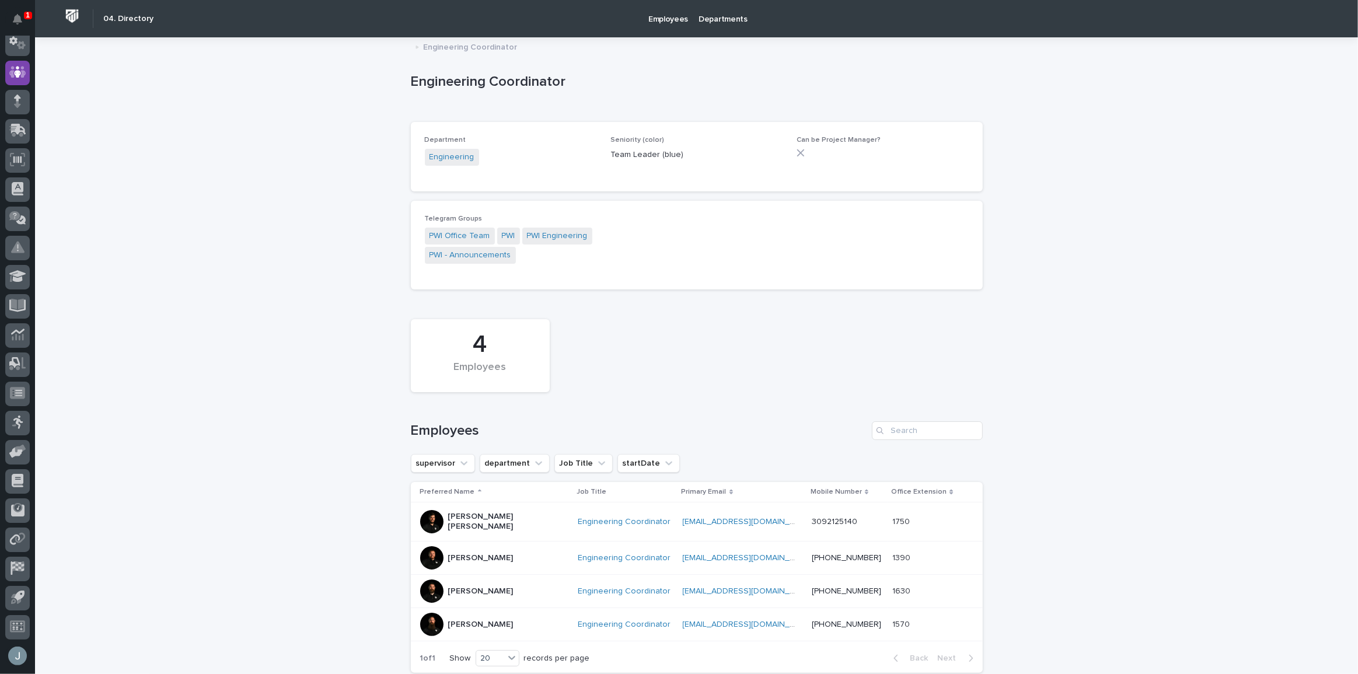
click at [475, 519] on p "Ben Lee Miller" at bounding box center [506, 522] width 117 height 20
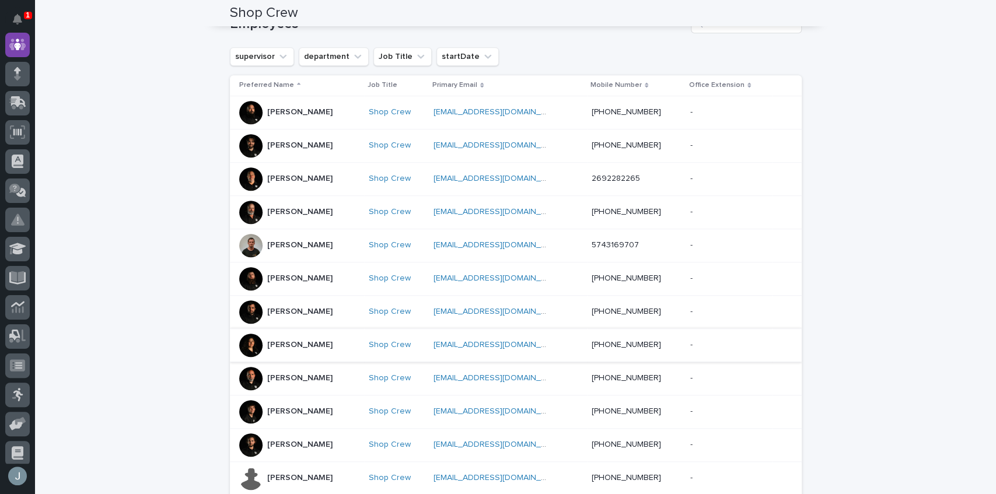
scroll to position [387, 0]
click at [340, 343] on div "Elizabeth Denney" at bounding box center [299, 345] width 121 height 23
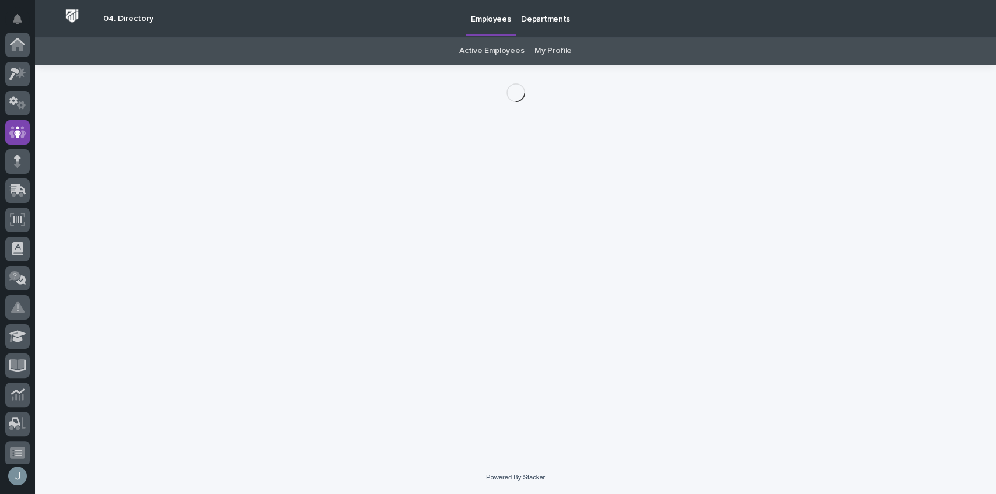
scroll to position [88, 0]
